Goal: Task Accomplishment & Management: Complete application form

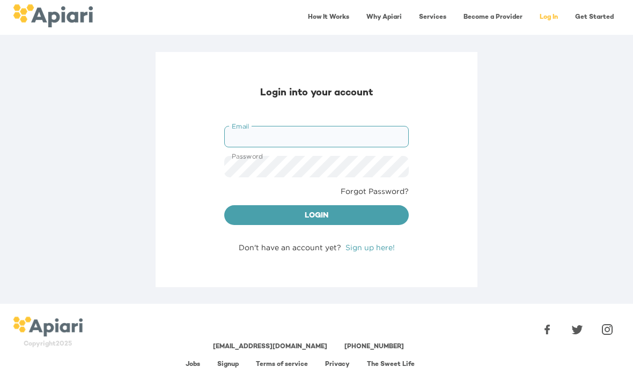
click at [369, 134] on input "Email" at bounding box center [316, 136] width 184 height 21
type input "**********"
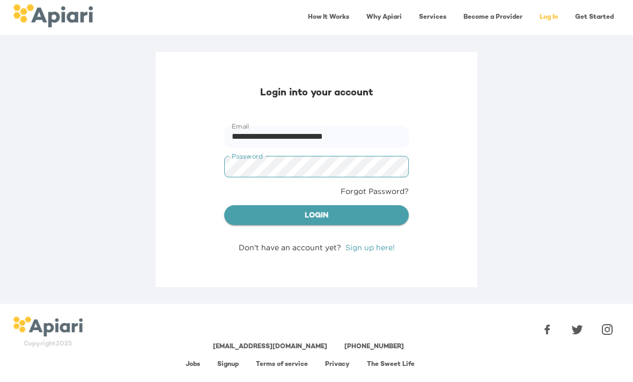
click at [320, 218] on span "Login" at bounding box center [316, 216] width 167 height 13
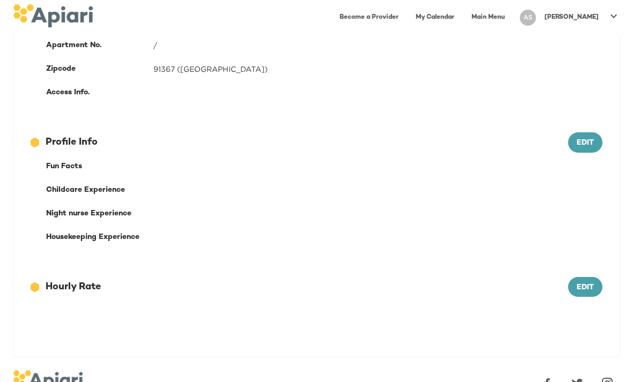
scroll to position [342, 0]
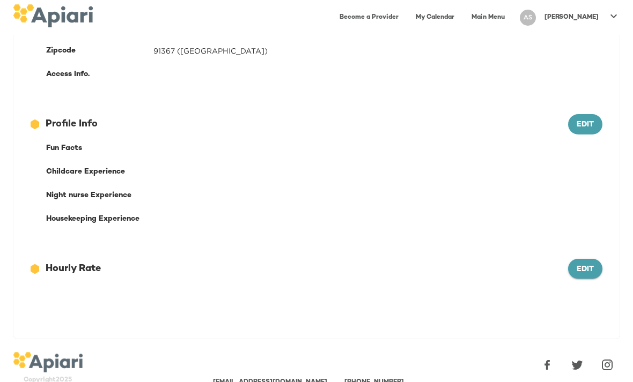
click at [581, 266] on span "Edit" at bounding box center [584, 269] width 17 height 13
click at [239, 283] on div at bounding box center [324, 287] width 569 height 13
click at [494, 293] on div "12686743-09FA-4EEB-95D2-F2C0DBB3467E Created with sketchtool. Hourly Rate Cance…" at bounding box center [316, 273] width 606 height 63
click at [458, 286] on div at bounding box center [324, 287] width 569 height 13
click at [476, 292] on div at bounding box center [324, 287] width 569 height 13
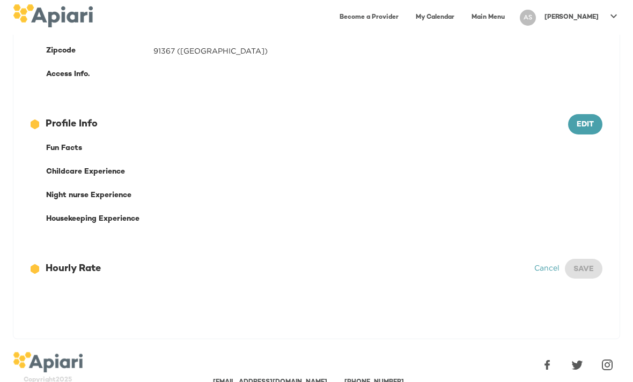
click at [170, 291] on div at bounding box center [324, 287] width 569 height 13
click at [411, 164] on div "Childcare Experience" at bounding box center [324, 172] width 569 height 24
click at [314, 311] on div at bounding box center [316, 322] width 606 height 34
click at [584, 265] on div "Cancel Save" at bounding box center [568, 269] width 68 height 20
click at [548, 270] on link "Cancel" at bounding box center [546, 268] width 25 height 8
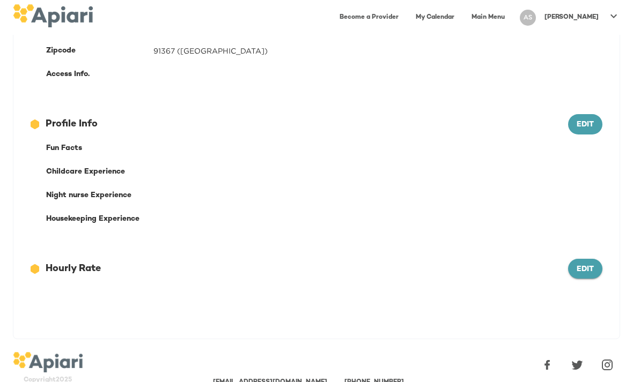
click at [591, 269] on span "Edit" at bounding box center [584, 269] width 17 height 13
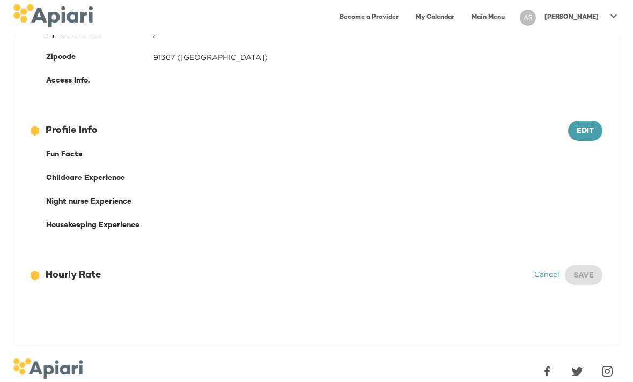
click at [378, 296] on div at bounding box center [324, 293] width 569 height 13
click at [466, 280] on div "12686743-09FA-4EEB-95D2-F2C0DBB3467E Created with sketchtool. Hourly Rate" at bounding box center [282, 276] width 503 height 14
click at [92, 278] on div "12686743-09FA-4EEB-95D2-F2C0DBB3467E Created with sketchtool. Hourly Rate" at bounding box center [282, 276] width 503 height 14
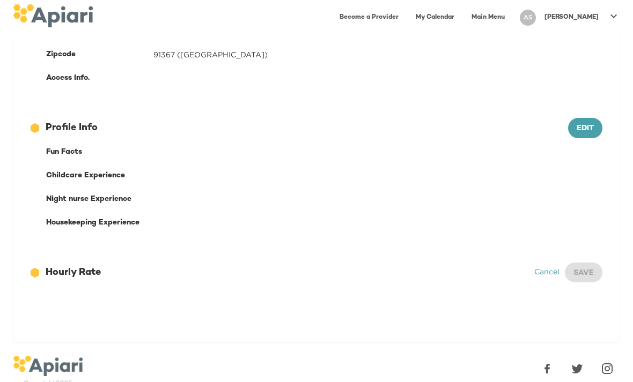
scroll to position [337, 0]
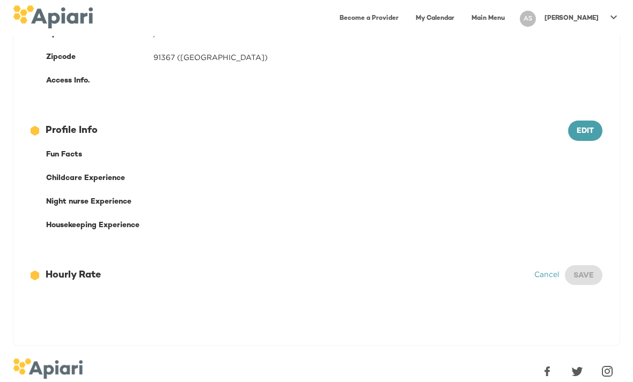
click at [432, 306] on div "12686743-09FA-4EEB-95D2-F2C0DBB3467E Created with sketchtool. Hourly Rate Cance…" at bounding box center [316, 278] width 606 height 63
click at [515, 310] on div at bounding box center [316, 327] width 606 height 34
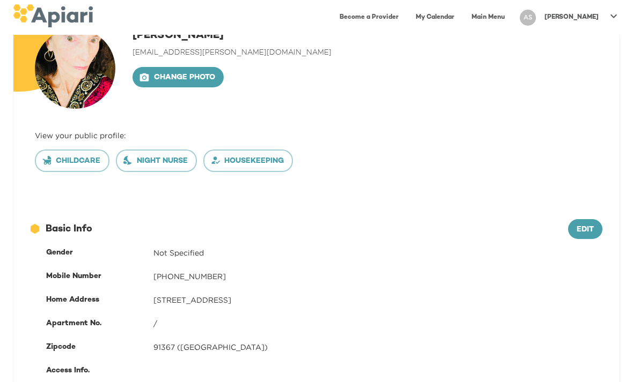
scroll to position [0, 0]
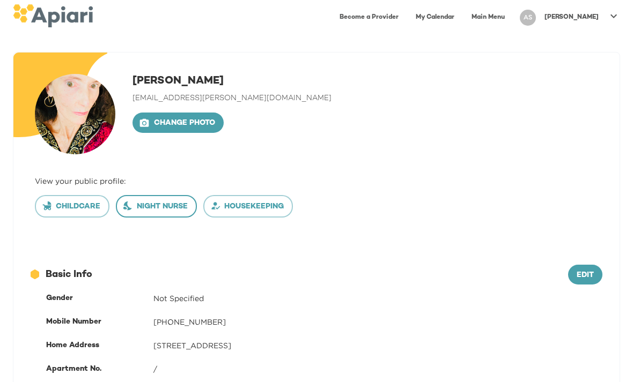
click at [161, 213] on button "Night nurse" at bounding box center [156, 206] width 81 height 23
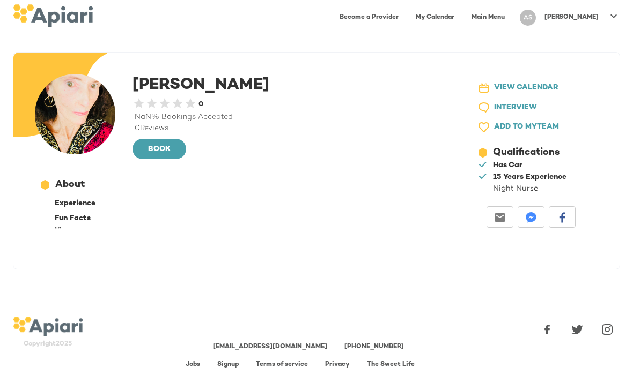
click at [265, 236] on div "12686743-09FA-4EEB-95D2-F2C0DBB3467E Created with sketchtool. About Experience …" at bounding box center [241, 206] width 412 height 65
click at [221, 270] on div "A4A3651C-AC5F-40B0-9B70-71775155E936 Created with sketchtool. [PERSON_NAME] 0.5…" at bounding box center [316, 178] width 633 height 252
click at [309, 205] on div "Experience" at bounding box center [249, 203] width 388 height 11
click at [167, 234] on div "12686743-09FA-4EEB-95D2-F2C0DBB3467E Created with sketchtool. About Experience …" at bounding box center [241, 206] width 412 height 65
click at [122, 217] on div "Fun Facts" at bounding box center [249, 218] width 388 height 11
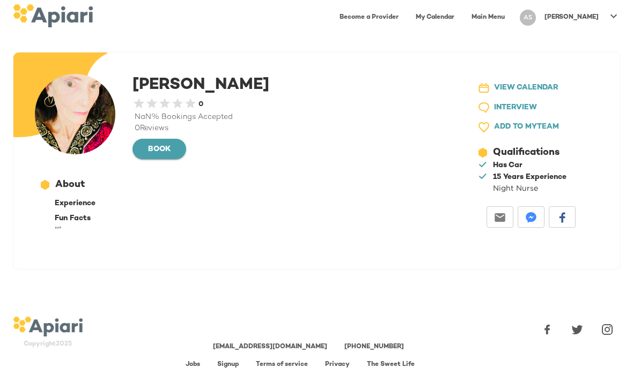
click at [167, 149] on span "BOOK" at bounding box center [159, 149] width 36 height 13
click at [161, 151] on span "BOOK" at bounding box center [159, 149] width 36 height 13
click at [211, 226] on p "“ ”" at bounding box center [249, 229] width 388 height 11
click at [67, 198] on div "Experience" at bounding box center [249, 203] width 388 height 11
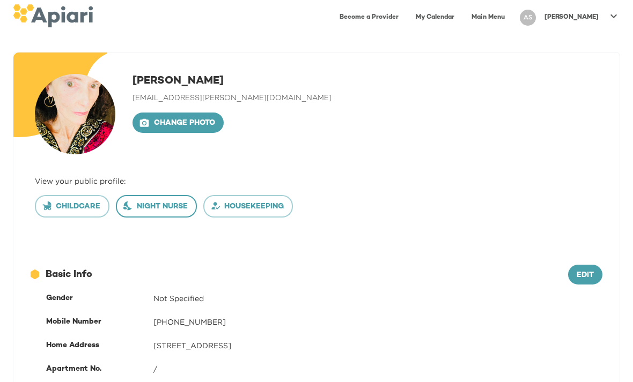
click at [162, 207] on span "Night nurse" at bounding box center [156, 207] width 63 height 13
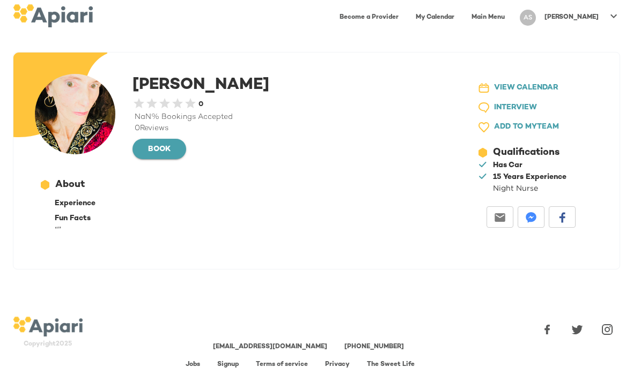
click at [161, 157] on button "BOOK" at bounding box center [159, 149] width 54 height 20
click at [172, 147] on span "BOOK" at bounding box center [159, 149] width 36 height 13
click at [159, 153] on span "BOOK" at bounding box center [159, 149] width 36 height 13
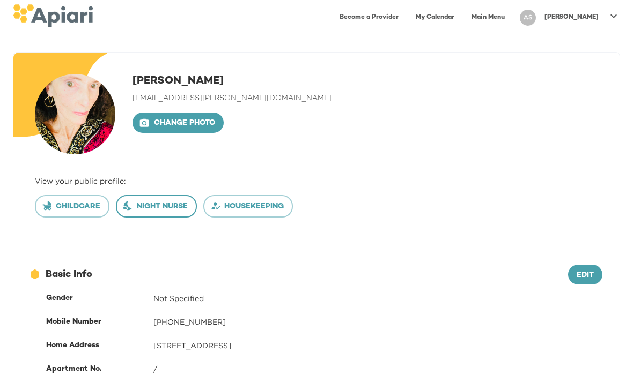
click at [156, 209] on span "Night nurse" at bounding box center [156, 207] width 63 height 13
click at [84, 213] on button "Childcare" at bounding box center [72, 206] width 75 height 23
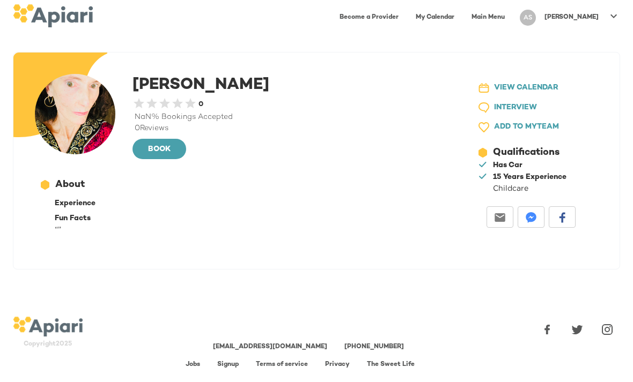
click at [93, 196] on div "Experience Fun Facts “ ”" at bounding box center [240, 213] width 403 height 43
click at [89, 206] on div "Experience" at bounding box center [249, 203] width 388 height 11
click at [142, 239] on div at bounding box center [241, 243] width 412 height 9
click at [159, 255] on div "[PERSON_NAME] 0.5 Stars 1 Star 1.5 Stars 2 Stars 2.5 Stars 3 Stars 3.5 Stars 4 …" at bounding box center [316, 161] width 606 height 217
click at [158, 255] on div "[PERSON_NAME] 0.5 Stars 1 Star 1.5 Stars 2 Stars 2.5 Stars 3 Stars 3.5 Stars 4 …" at bounding box center [316, 161] width 606 height 217
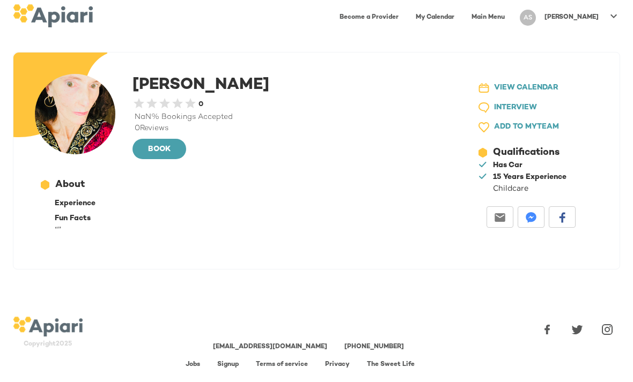
click at [171, 257] on div "[PERSON_NAME] 0.5 Stars 1 Star 1.5 Stars 2 Stars 2.5 Stars 3 Stars 3.5 Stars 4 …" at bounding box center [316, 161] width 606 height 217
click at [196, 250] on div "[PERSON_NAME] 0.5 Stars 1 Star 1.5 Stars 2 Stars 2.5 Stars 3 Stars 3.5 Stars 4 …" at bounding box center [316, 161] width 606 height 217
click at [217, 263] on div "[PERSON_NAME] 0.5 Stars 1 Star 1.5 Stars 2 Stars 2.5 Stars 3 Stars 3.5 Stars 4 …" at bounding box center [316, 161] width 606 height 217
click at [88, 208] on div "Experience Fun Facts “ ”" at bounding box center [249, 216] width 388 height 36
click at [79, 221] on div "Fun Facts" at bounding box center [249, 218] width 388 height 11
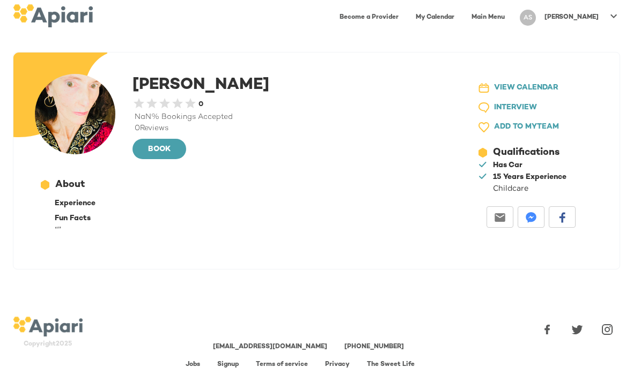
click at [59, 225] on span "“ ”" at bounding box center [58, 229] width 6 height 8
click at [75, 185] on div "About" at bounding box center [69, 185] width 29 height 14
click at [224, 250] on div "[PERSON_NAME] 0.5 Stars 1 Star 1.5 Stars 2 Stars 2.5 Stars 3 Stars 3.5 Stars 4 …" at bounding box center [241, 161] width 420 height 182
click at [83, 209] on div "Experience Fun Facts “ ”" at bounding box center [249, 216] width 388 height 36
click at [158, 152] on span "BOOK" at bounding box center [159, 149] width 36 height 13
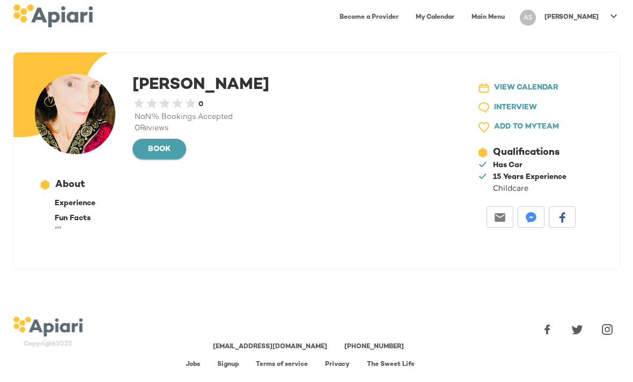
click at [153, 155] on span "BOOK" at bounding box center [159, 149] width 36 height 13
click at [559, 84] on span "23979DC4-A7E4-489C-88E7-37869341D308 Created with sketchtool. VIEW CALENDAR" at bounding box center [530, 87] width 104 height 13
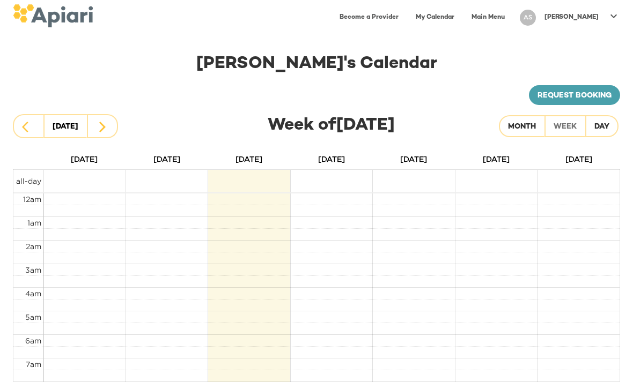
click at [511, 19] on link "Main Menu" at bounding box center [488, 17] width 46 height 22
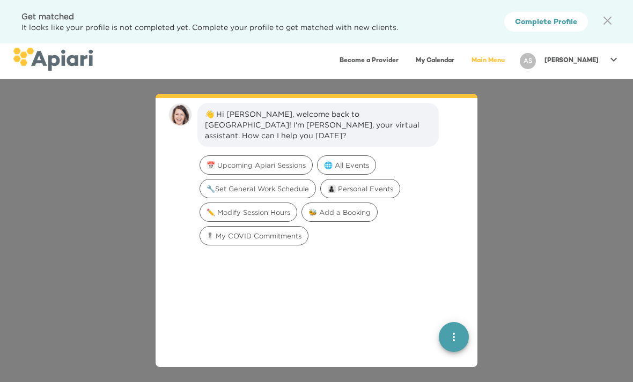
scroll to position [15, 0]
click at [548, 195] on div "👋 Hi Alexis, welcome back to Apiari! I'm Amy, your virtual assistant. How can I…" at bounding box center [316, 230] width 633 height 303
click at [556, 20] on span "Complete Profile" at bounding box center [546, 22] width 62 height 13
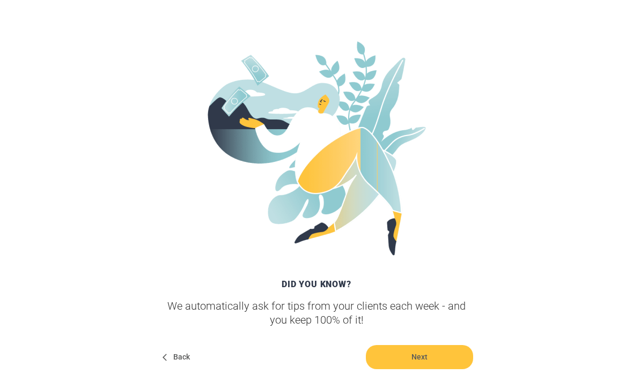
scroll to position [163, 0]
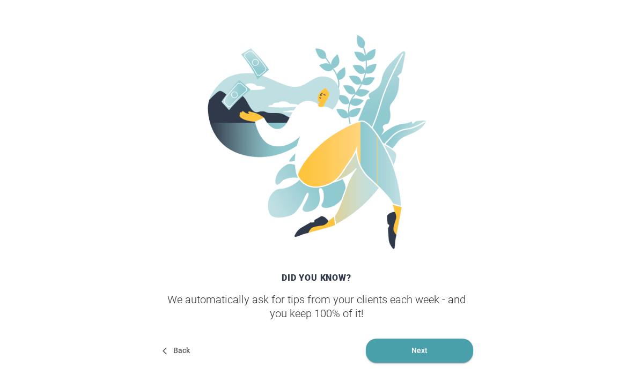
click at [433, 348] on span "Next" at bounding box center [419, 351] width 107 height 24
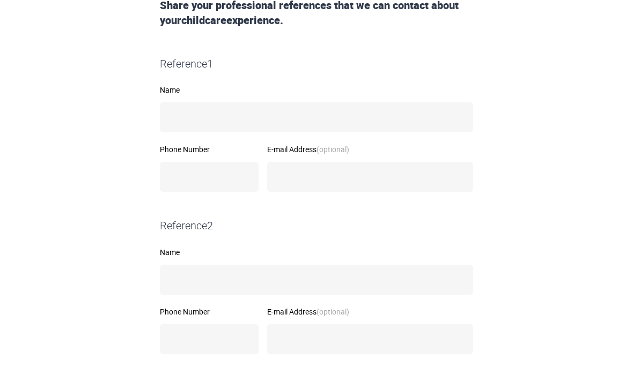
scroll to position [242, 0]
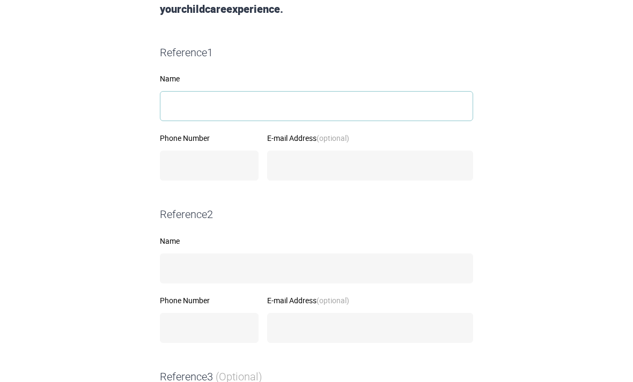
click at [305, 106] on input "Name" at bounding box center [316, 107] width 313 height 30
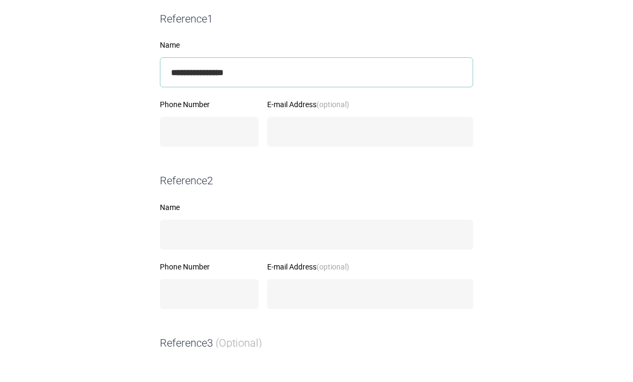
type input "**********"
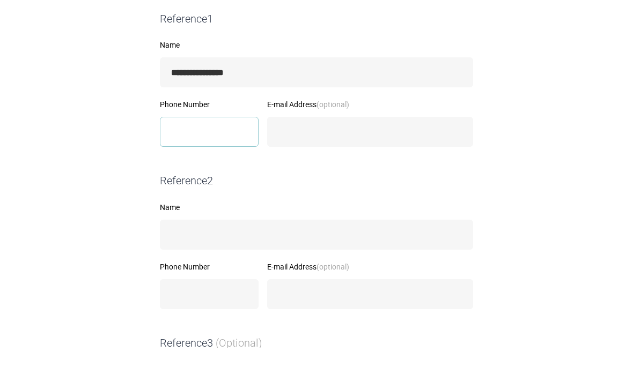
click at [216, 151] on input "Phone Number" at bounding box center [209, 166] width 99 height 30
type input "**********"
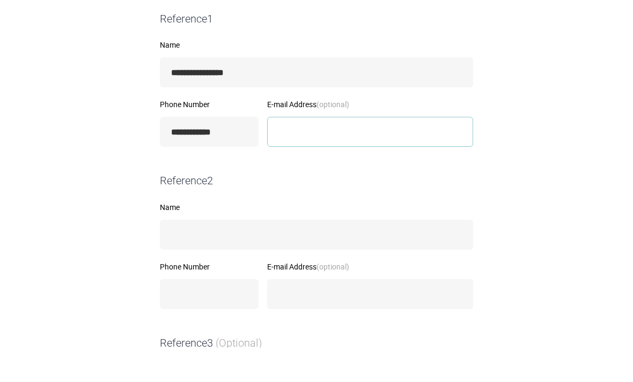
click at [377, 151] on input "E-mail Address (optional)" at bounding box center [370, 166] width 206 height 30
type input "**********"
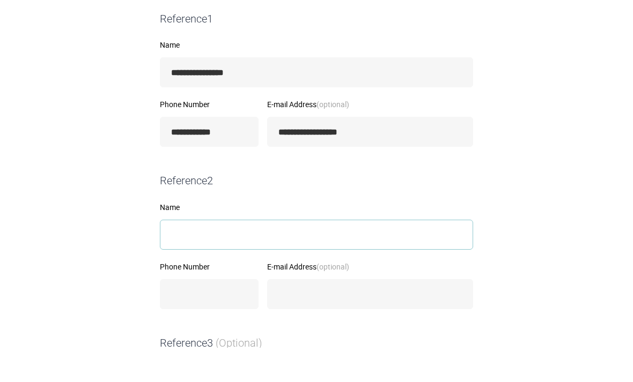
click at [284, 254] on input "Name" at bounding box center [316, 269] width 313 height 30
type input "**********"
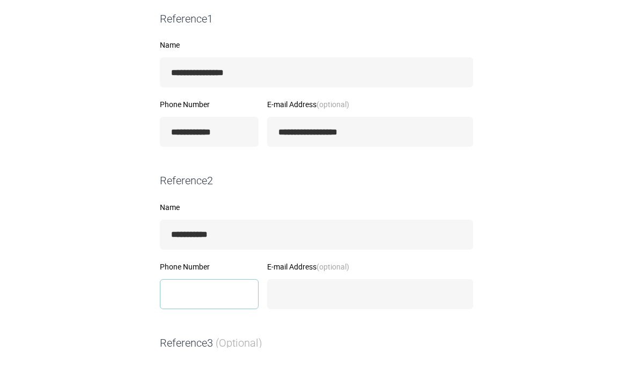
click at [227, 314] on input "Phone Number" at bounding box center [209, 329] width 99 height 30
type input "**********"
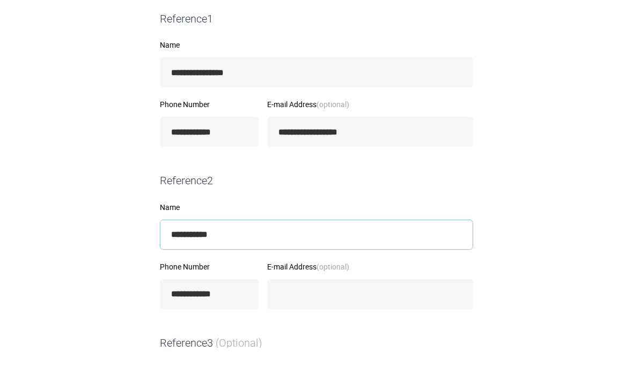
click at [234, 254] on input "**********" at bounding box center [316, 269] width 313 height 30
type input "**********"
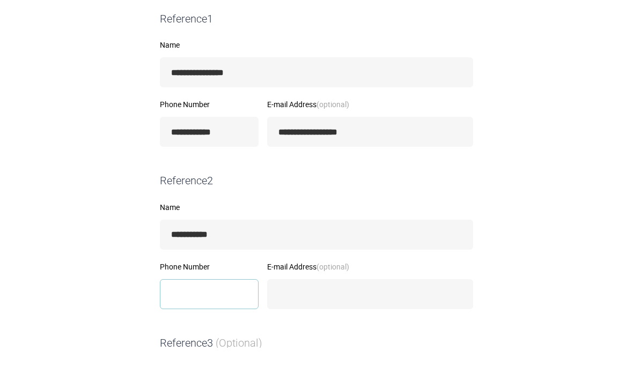
click at [216, 314] on input "Phone Number" at bounding box center [209, 329] width 99 height 30
type input "**********"
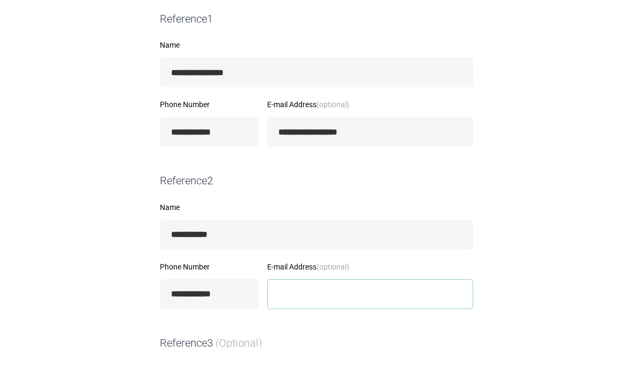
click at [343, 314] on input "E-mail Address (optional)" at bounding box center [370, 329] width 206 height 30
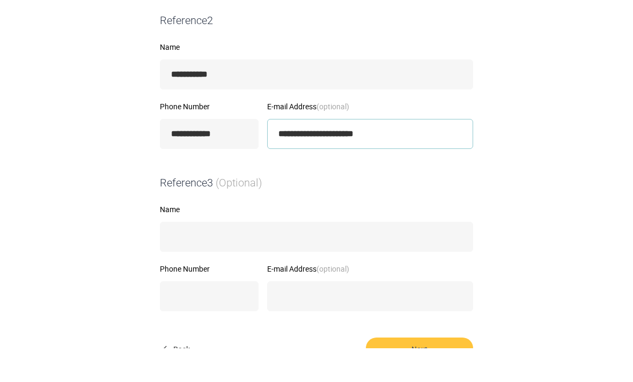
scroll to position [467, 0]
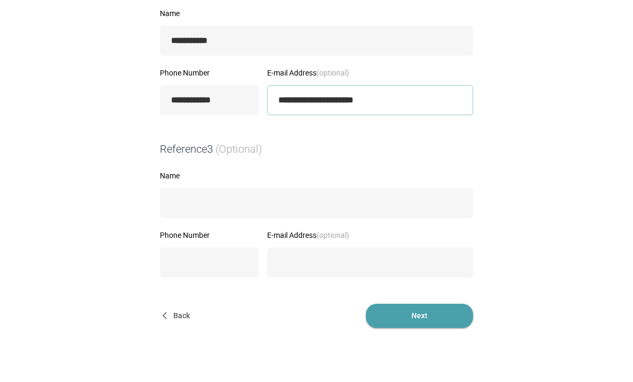
type input "**********"
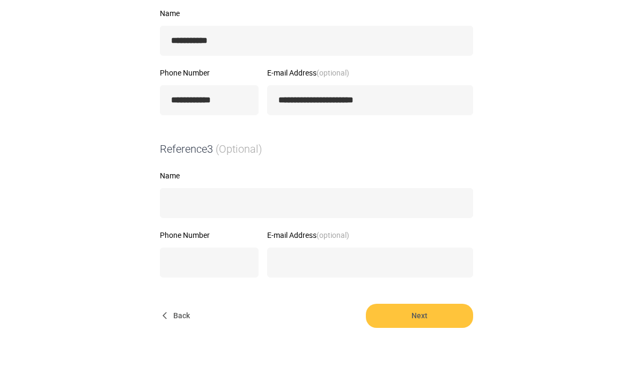
click at [422, 318] on span "Next" at bounding box center [419, 319] width 107 height 24
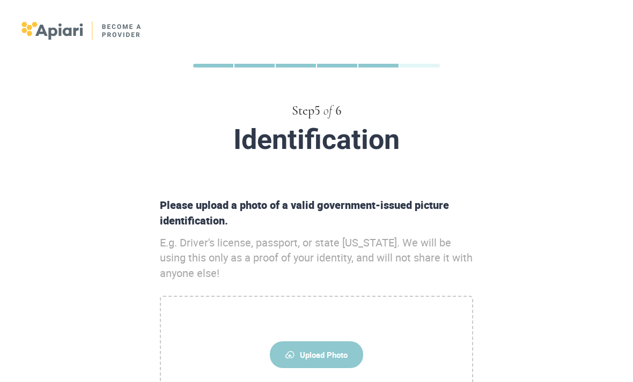
scroll to position [100, 0]
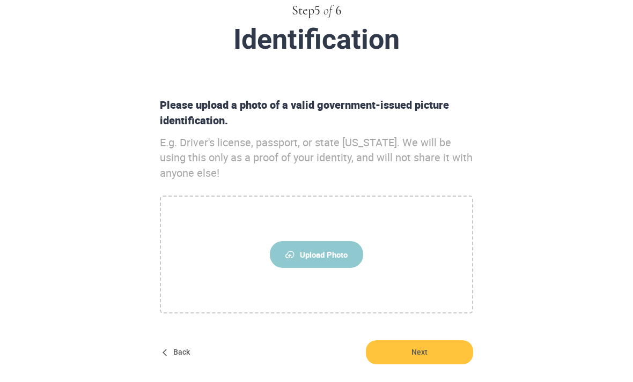
click at [324, 255] on span "Upload Photo" at bounding box center [316, 254] width 93 height 27
click at [0, 0] on input "Upload Photo" at bounding box center [0, 0] width 0 height 0
click at [341, 255] on span "Upload Photo" at bounding box center [316, 254] width 93 height 27
click at [0, 0] on input "Upload Photo" at bounding box center [0, 0] width 0 height 0
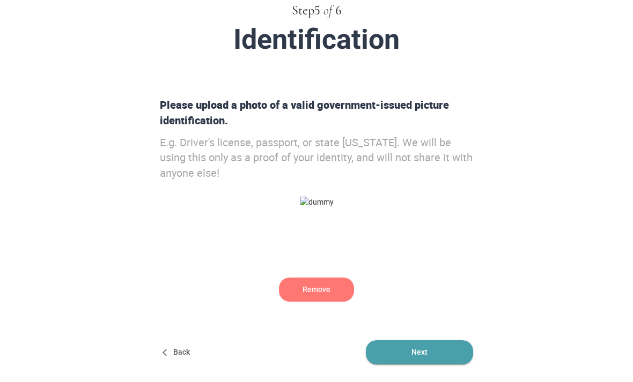
click at [422, 350] on span "Next" at bounding box center [419, 352] width 107 height 24
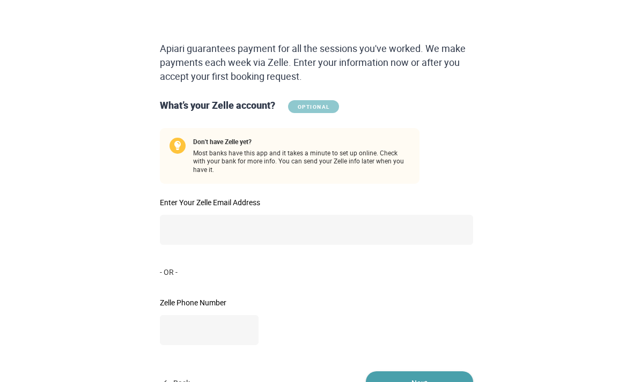
scroll to position [179, 0]
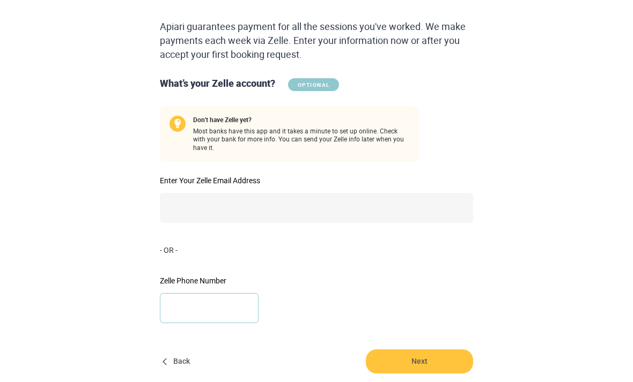
click at [224, 306] on input "Zelle Phone Number" at bounding box center [209, 308] width 99 height 30
click at [207, 303] on input "**********" at bounding box center [209, 308] width 99 height 30
click at [177, 293] on input "**********" at bounding box center [209, 308] width 99 height 30
type input "**********"
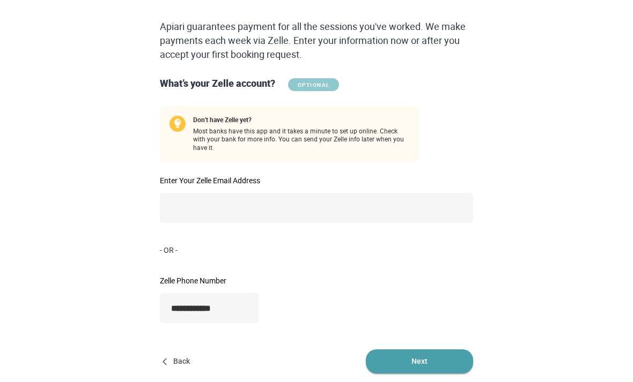
click at [420, 350] on span "Next" at bounding box center [419, 362] width 107 height 24
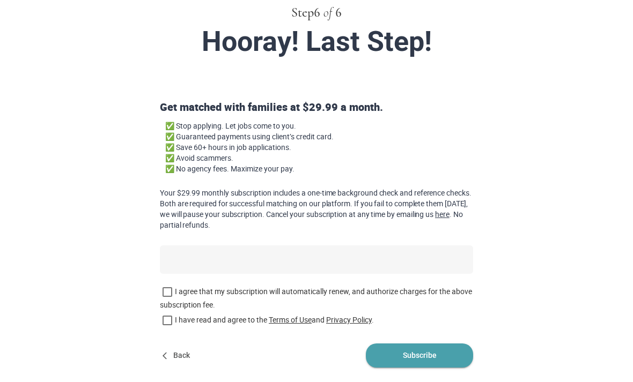
scroll to position [102, 0]
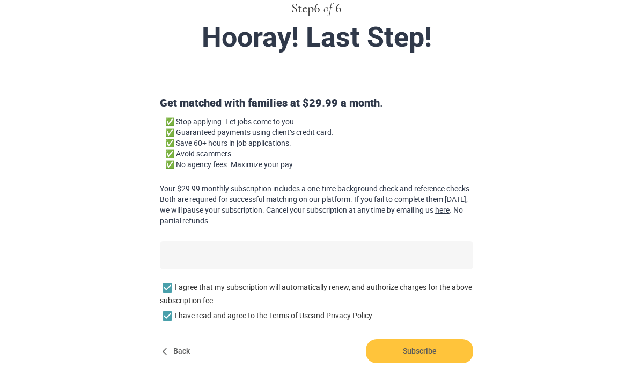
drag, startPoint x: 420, startPoint y: 346, endPoint x: 333, endPoint y: 130, distance: 233.6
click at [333, 129] on html "Step 6 of 6 Hooray! Last Step! Get matched with families at $29.99 a month. ✅ S…" at bounding box center [316, 89] width 633 height 382
click at [333, 130] on span "✅ Stop applying. Let jobs come to you. ✅ Guaranteed payments using client’s cre…" at bounding box center [319, 148] width 308 height 64
